Goal: Use online tool/utility: Utilize a website feature to perform a specific function

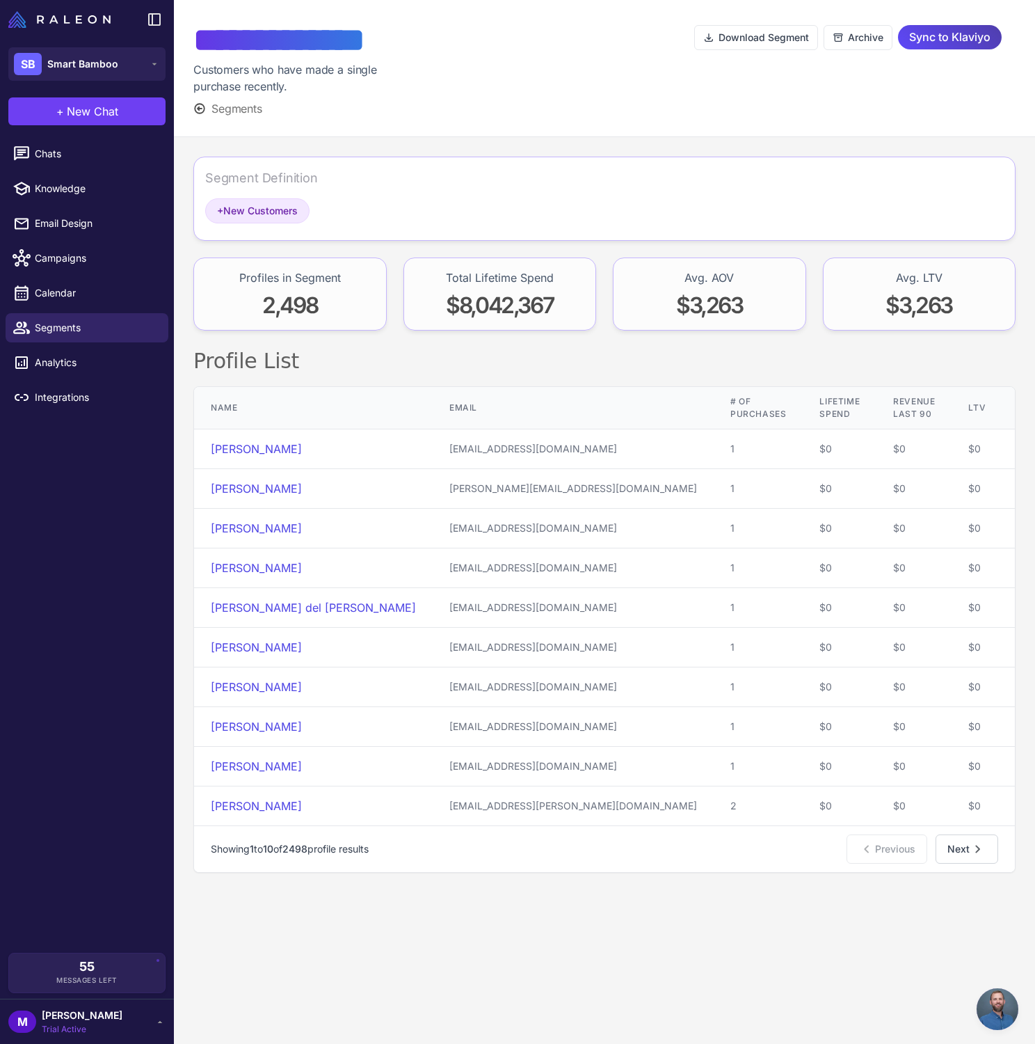
scroll to position [549, 0]
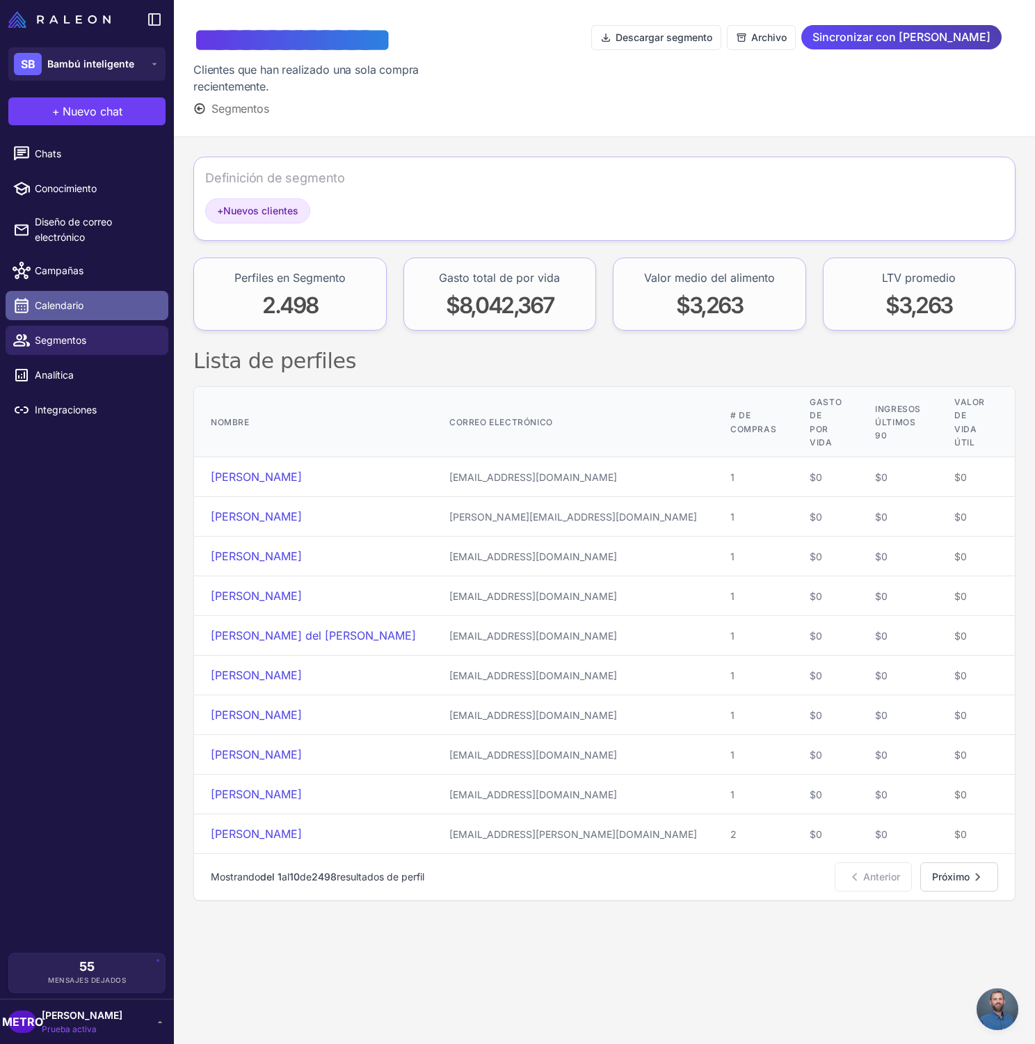
click at [74, 316] on link "Calendario" at bounding box center [87, 305] width 163 height 29
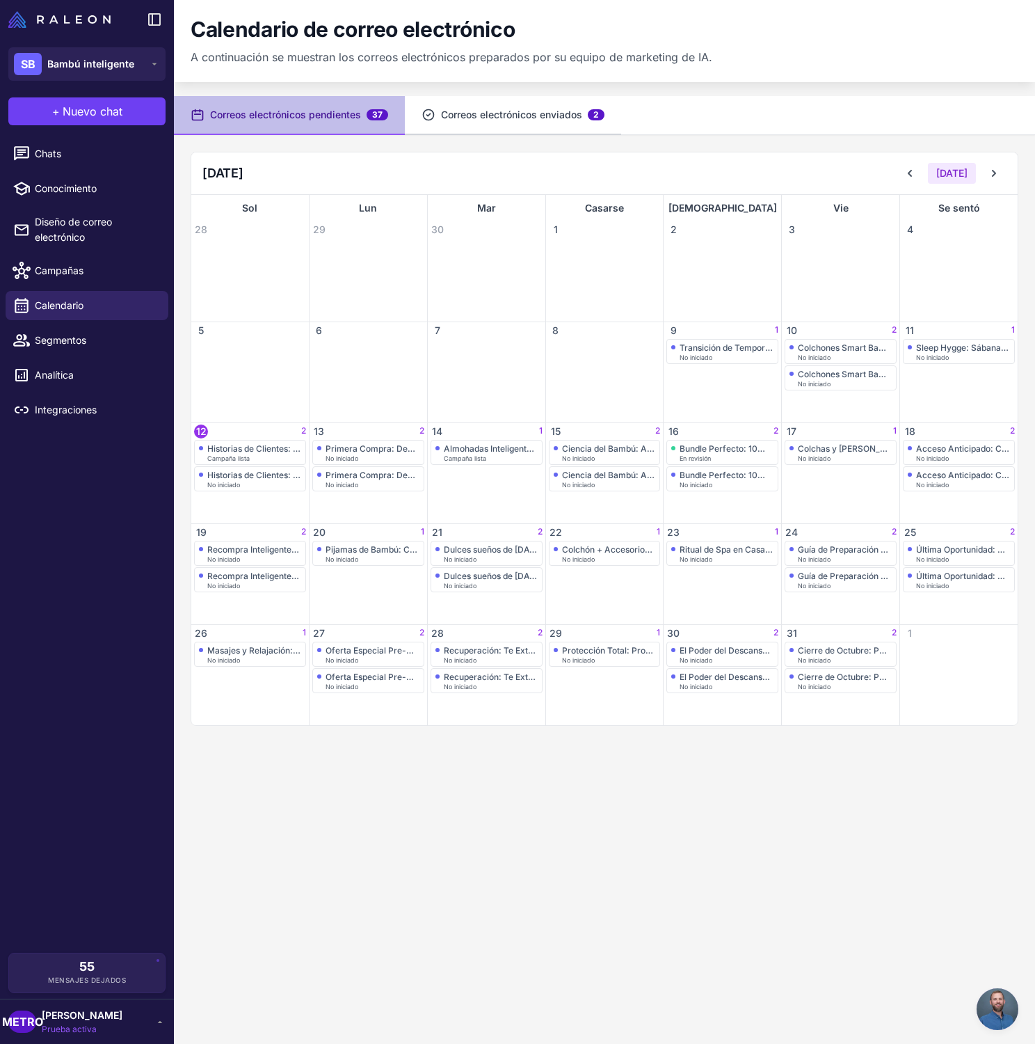
click at [479, 118] on font "Correos electrónicos enviados" at bounding box center [511, 115] width 141 height 12
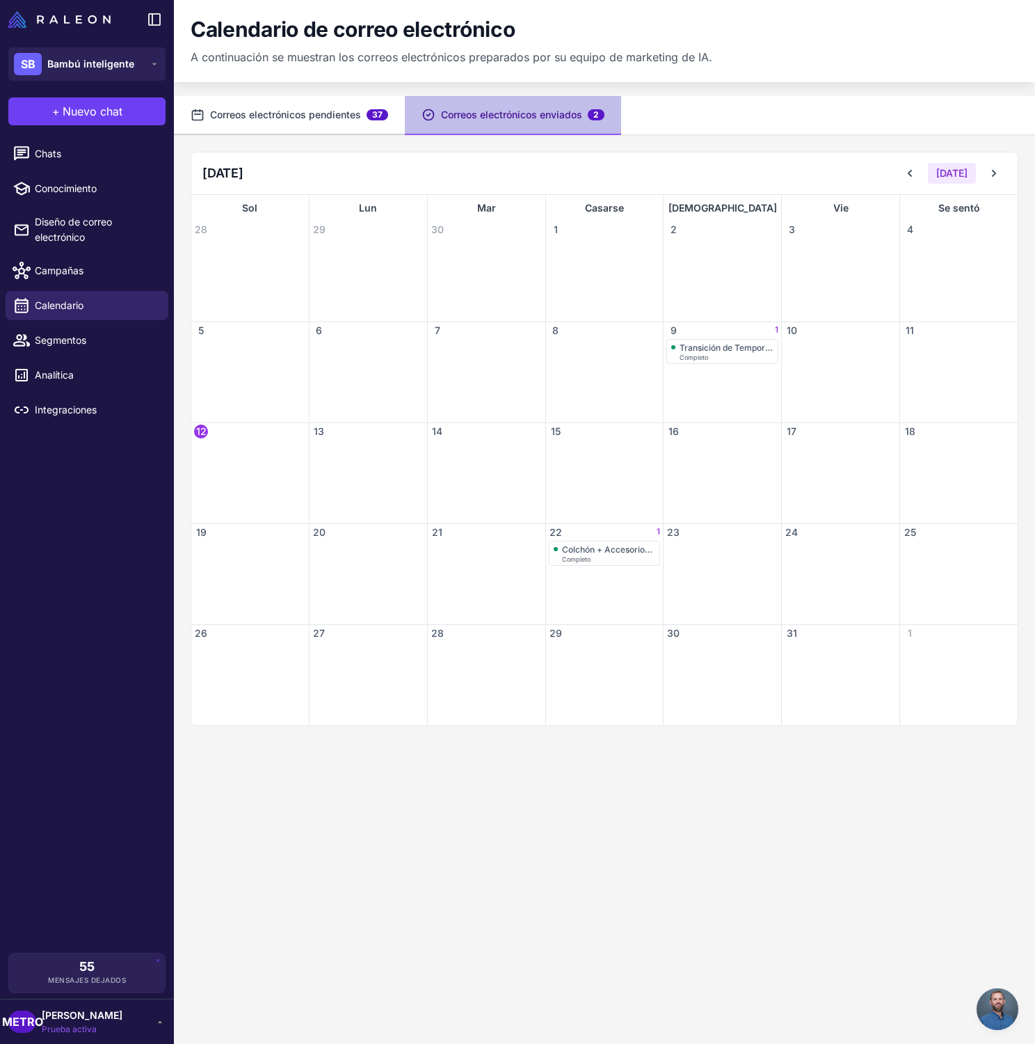
click at [287, 107] on font "Correos electrónicos pendientes" at bounding box center [285, 114] width 151 height 15
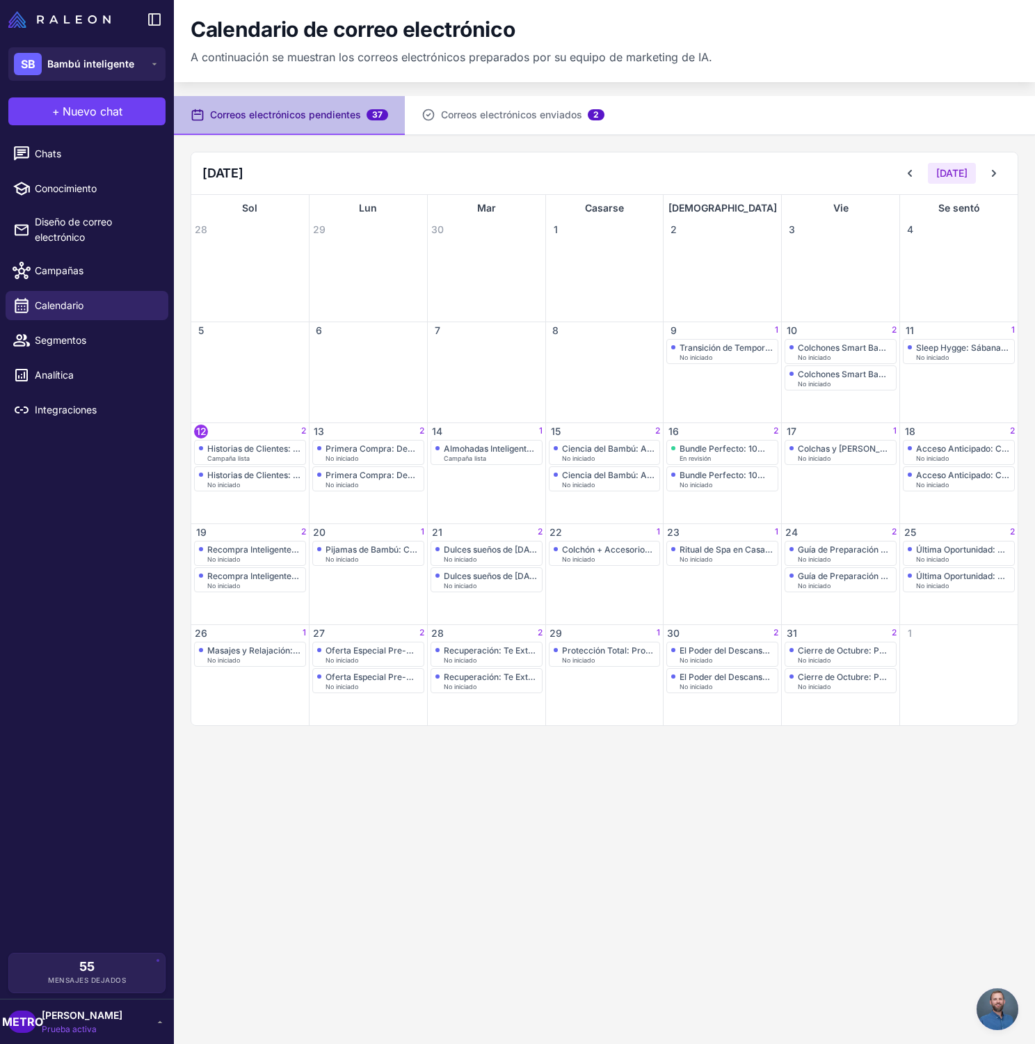
click at [100, 169] on li "Chats" at bounding box center [87, 153] width 174 height 35
click at [91, 157] on span "Chats" at bounding box center [96, 153] width 122 height 15
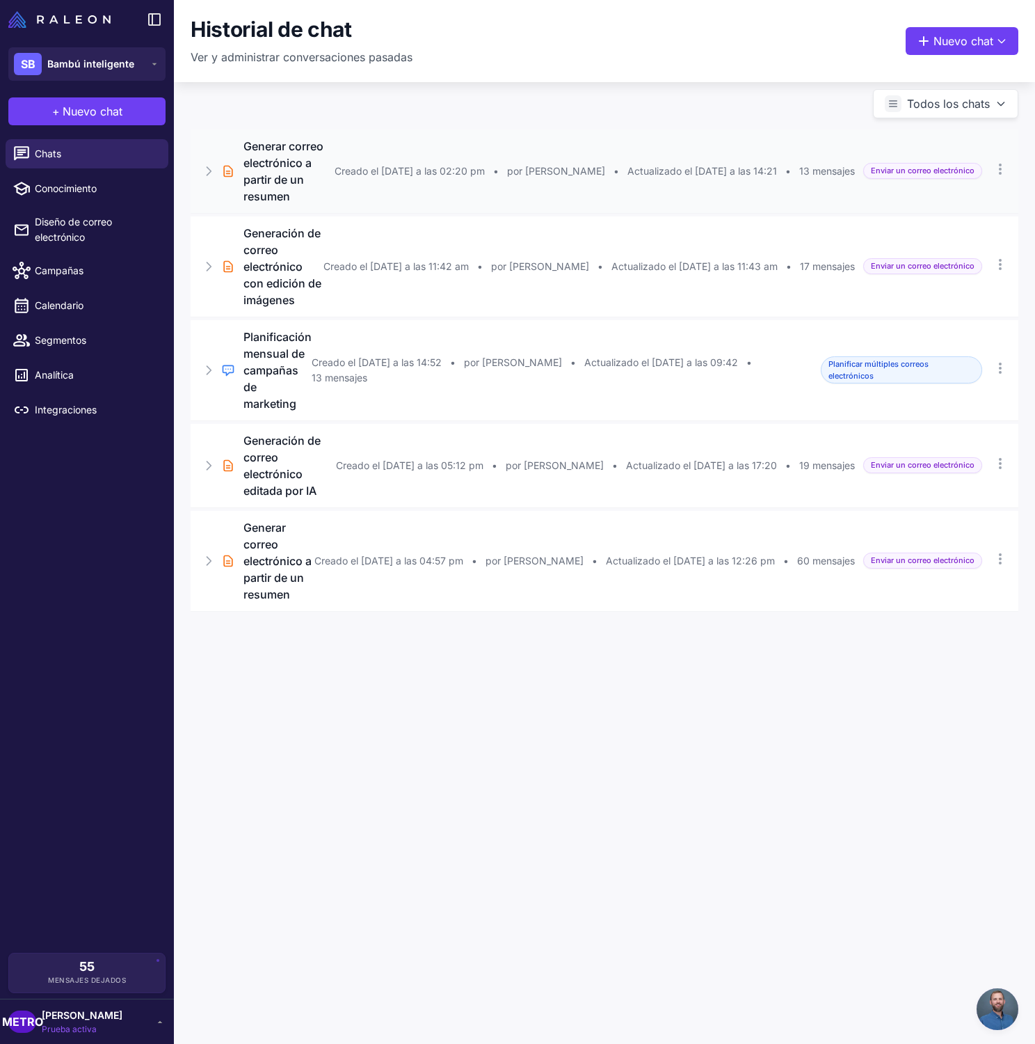
click at [285, 177] on font "Generar correo electrónico a partir de un resumen" at bounding box center [284, 171] width 80 height 64
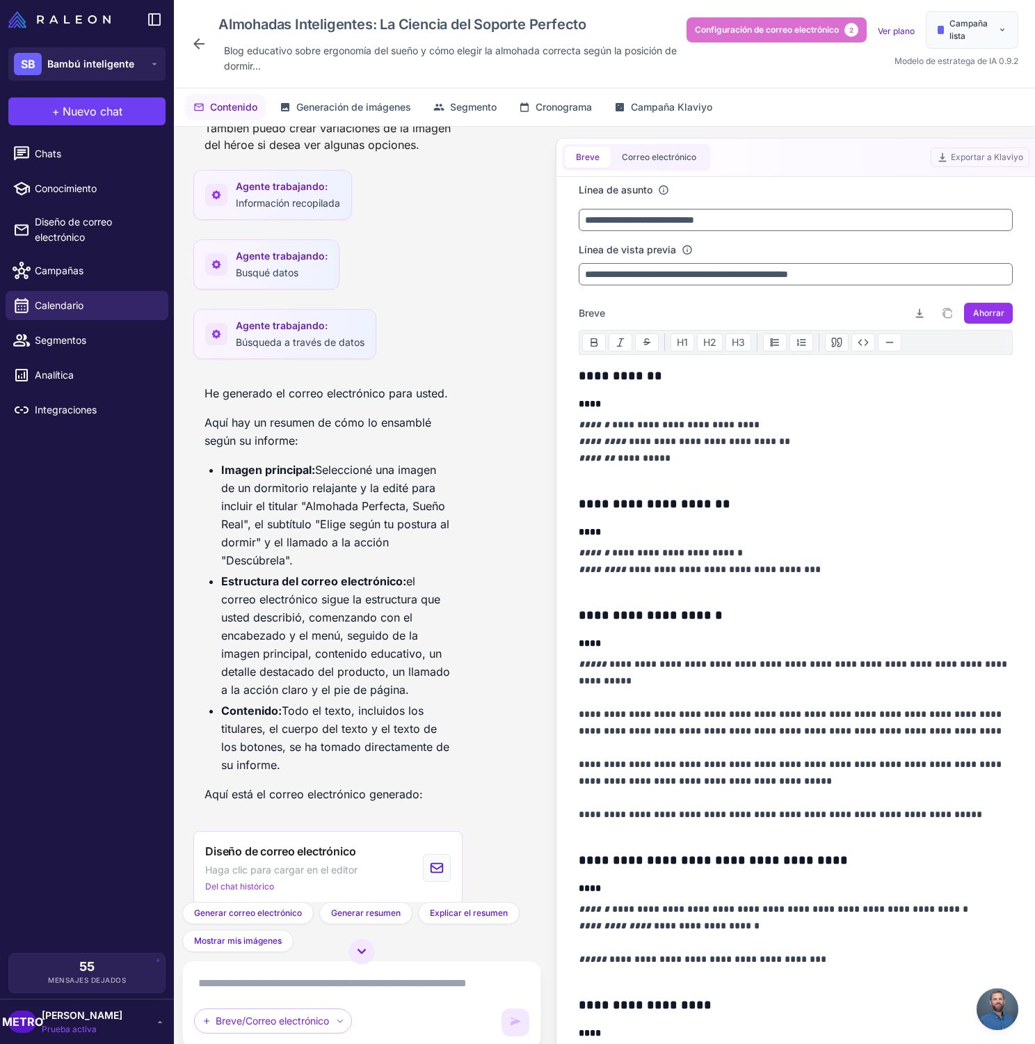
scroll to position [804, 0]
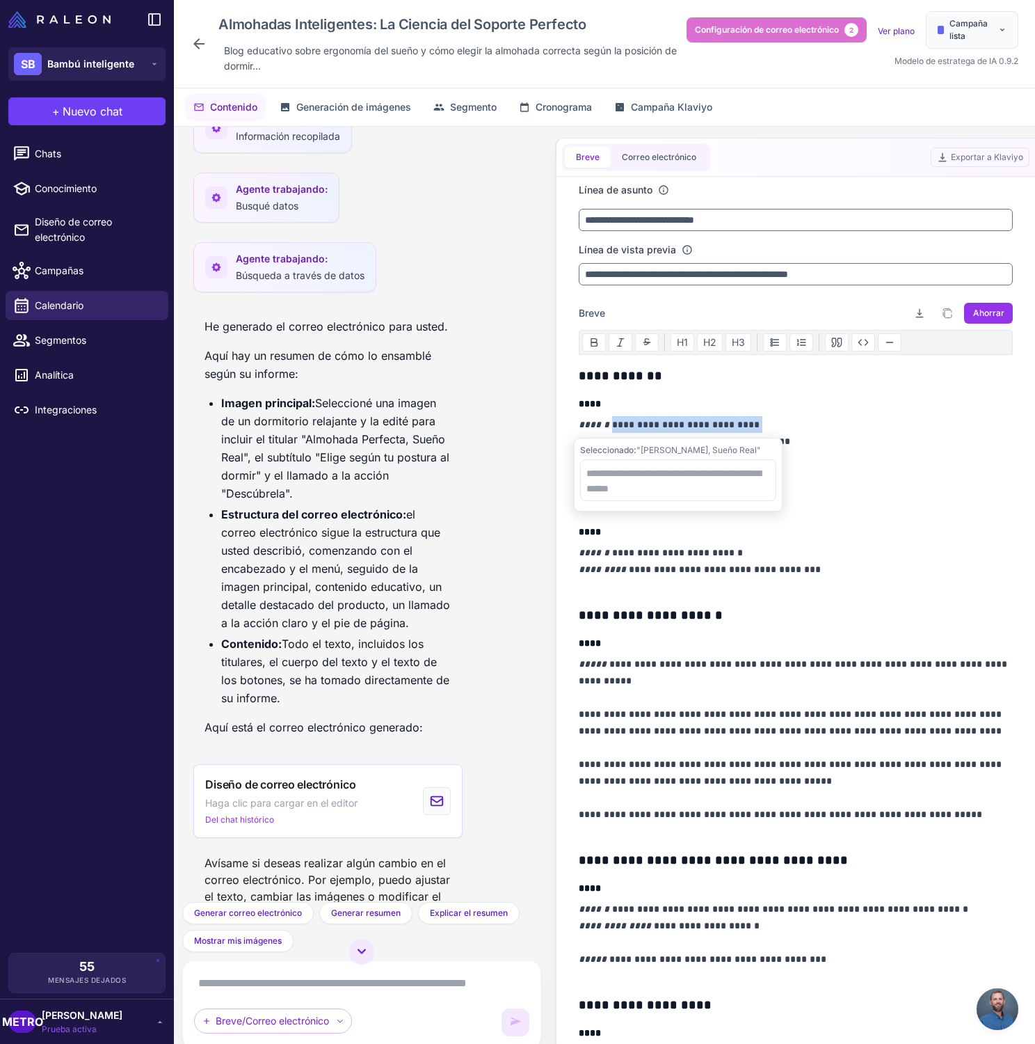
drag, startPoint x: 768, startPoint y: 425, endPoint x: 605, endPoint y: 424, distance: 162.8
click at [605, 424] on p "**********" at bounding box center [796, 449] width 434 height 67
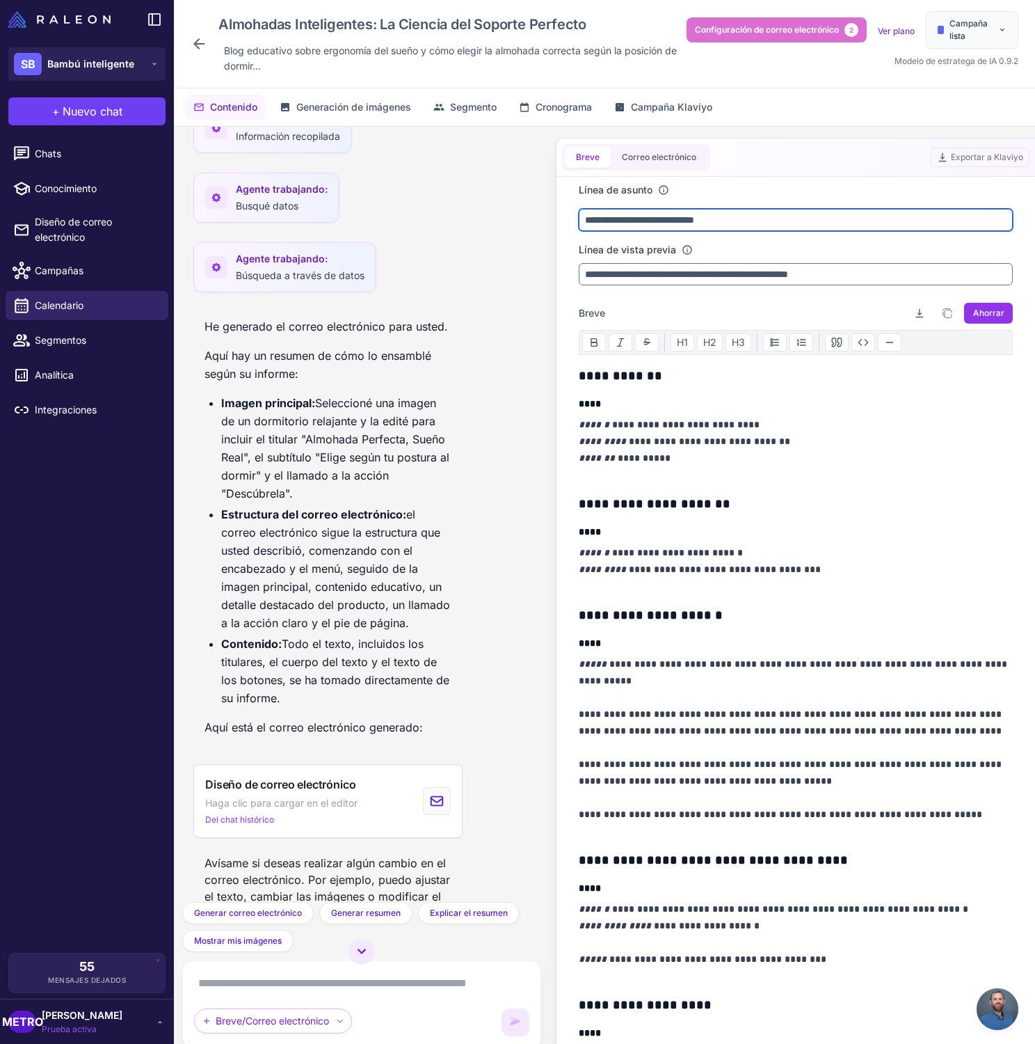
drag, startPoint x: 762, startPoint y: 224, endPoint x: 514, endPoint y: 221, distance: 247.7
click at [514, 221] on div ""Genere un correo electrónico basado en mi resumen, puede editar imágenes con v…" at bounding box center [604, 601] width 861 height 948
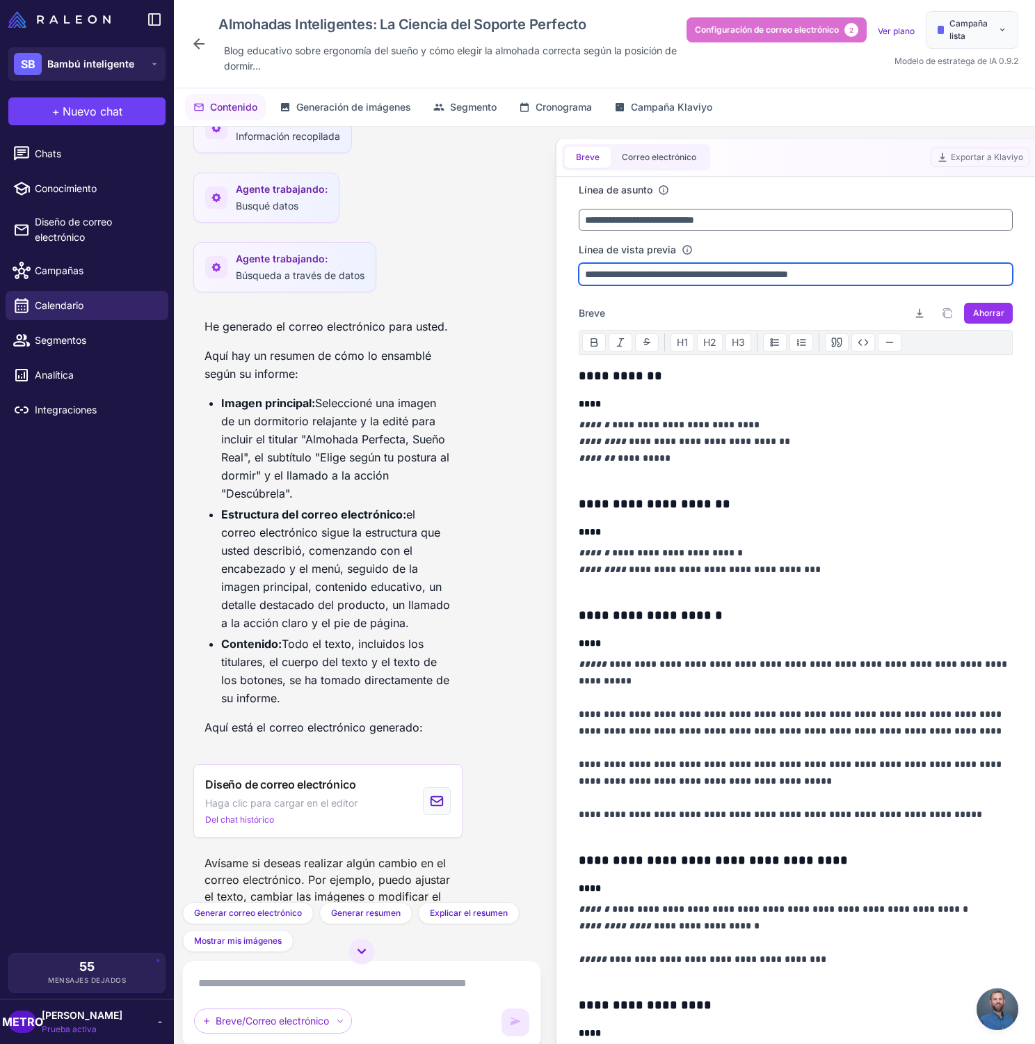
click at [630, 278] on input "**********" at bounding box center [796, 274] width 434 height 22
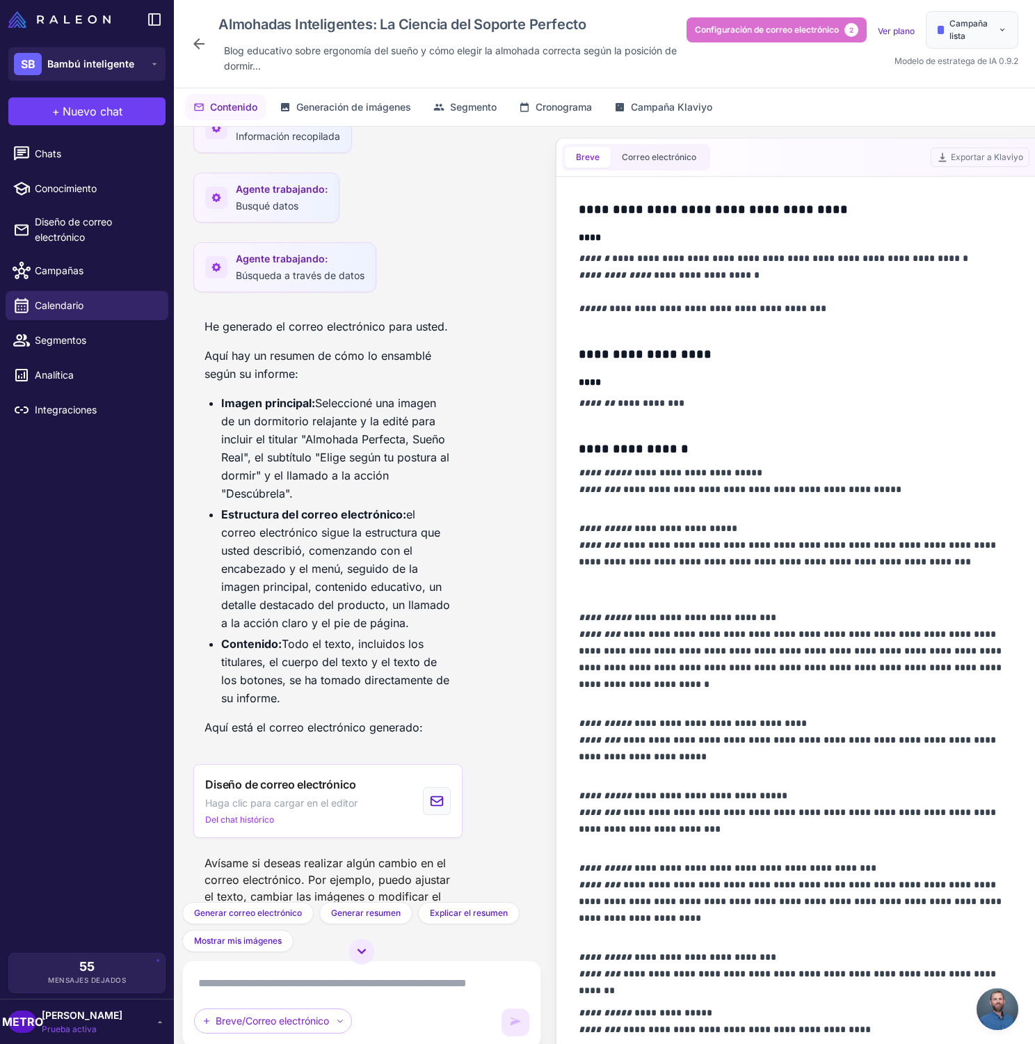
scroll to position [660, 0]
